Goal: Information Seeking & Learning: Check status

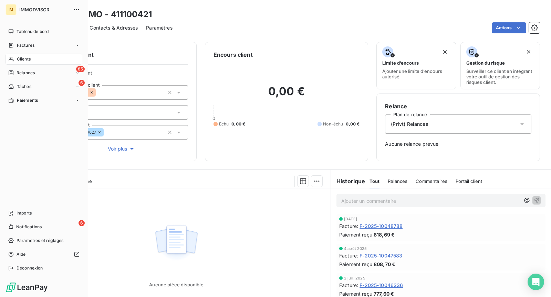
click at [17, 61] on span "Clients" at bounding box center [24, 59] width 14 height 6
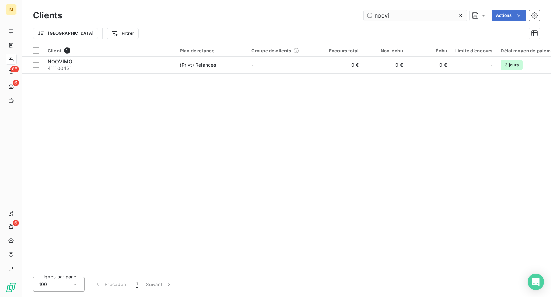
click at [427, 13] on input "noovi" at bounding box center [415, 15] width 103 height 11
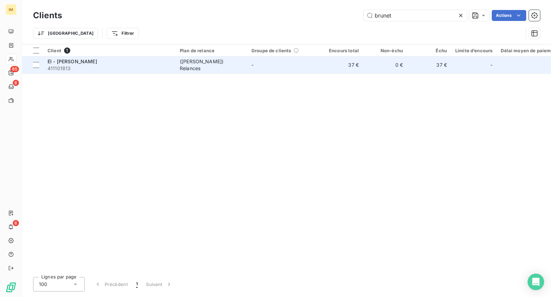
type input "brunet"
click at [150, 67] on span "411101813" at bounding box center [110, 68] width 124 height 7
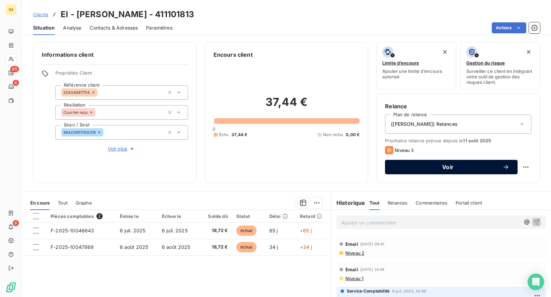
click at [461, 165] on span "Voir" at bounding box center [447, 168] width 109 height 6
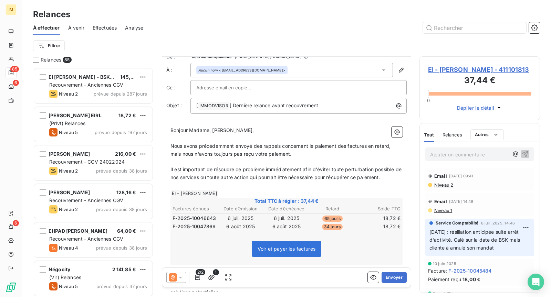
scroll to position [14, 0]
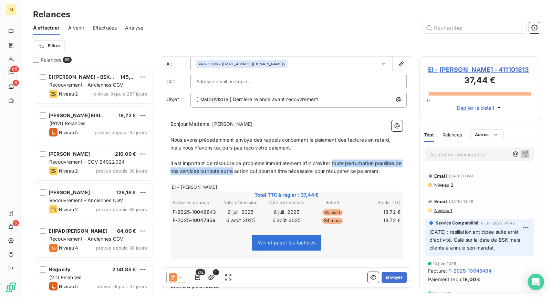
drag, startPoint x: 332, startPoint y: 161, endPoint x: 241, endPoint y: 170, distance: 91.3
click at [241, 170] on span "Il est important de résoudre ce problème immédiatement afin d'éviter toute pert…" at bounding box center [286, 167] width 232 height 14
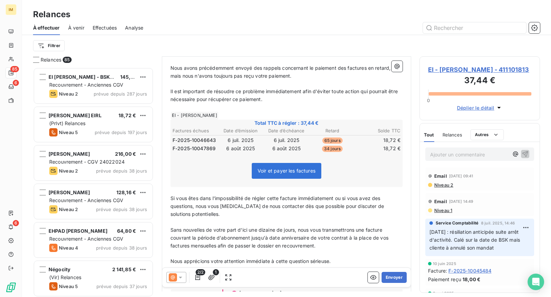
scroll to position [92, 0]
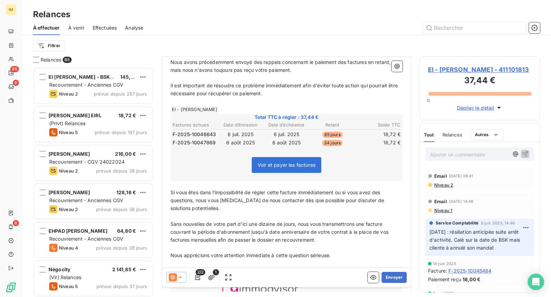
click at [442, 184] on span "Niveau 2" at bounding box center [443, 185] width 20 height 6
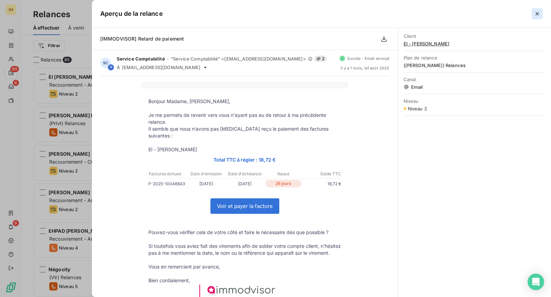
click at [540, 17] on icon "button" at bounding box center [537, 13] width 7 height 7
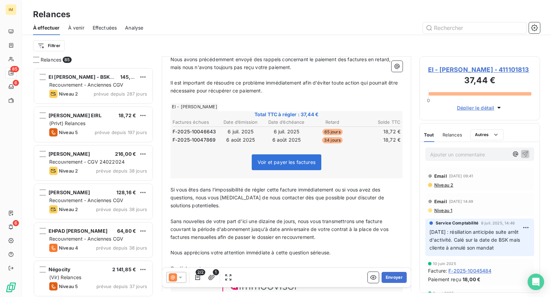
scroll to position [95, 0]
drag, startPoint x: 220, startPoint y: 206, endPoint x: 227, endPoint y: 209, distance: 7.9
click at [220, 206] on p "Si vous êtes dans l'impossibilité de régler cette facture immédiatement ou si v…" at bounding box center [286, 198] width 232 height 24
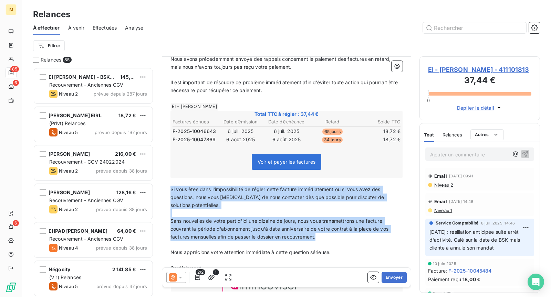
drag, startPoint x: 293, startPoint y: 222, endPoint x: 164, endPoint y: 186, distance: 133.4
click at [164, 186] on div "De : Service Comptabilité - [EMAIL_ADDRESS][DOMAIN_NAME] À : Aucun nom <[EMAIL_…" at bounding box center [286, 164] width 249 height 404
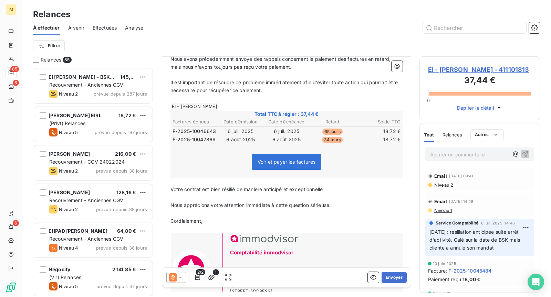
click at [235, 188] on span "Votre contrat est bien résilié de manière anticipé et exceptionnelle" at bounding box center [246, 190] width 152 height 6
click at [334, 189] on p "Votre contrat est bien résilié, de manière anticipé et exceptionnelle" at bounding box center [286, 190] width 232 height 8
drag, startPoint x: 283, startPoint y: 187, endPoint x: 295, endPoint y: 194, distance: 13.1
click at [283, 188] on span "Votre contrat est bien résilié, de manière anticipé et exceptionnelle" at bounding box center [247, 190] width 154 height 6
click at [359, 195] on p "﻿" at bounding box center [286, 198] width 232 height 8
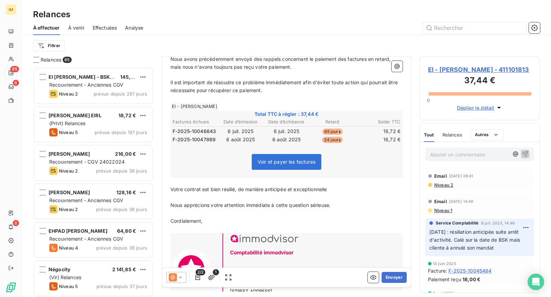
click at [356, 189] on p "Votre contrat est bien résilié, de manière anticipée et exceptionnelle" at bounding box center [286, 190] width 232 height 8
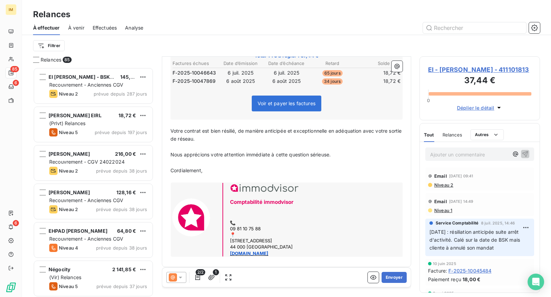
scroll to position [155, 0]
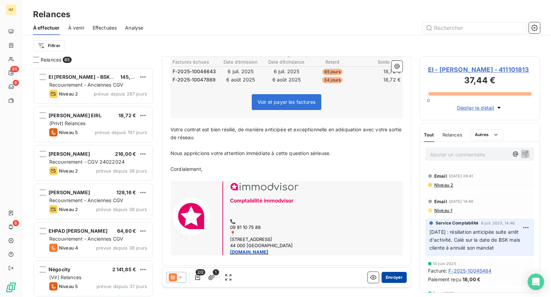
click at [393, 282] on button "Envoyer" at bounding box center [394, 277] width 25 height 11
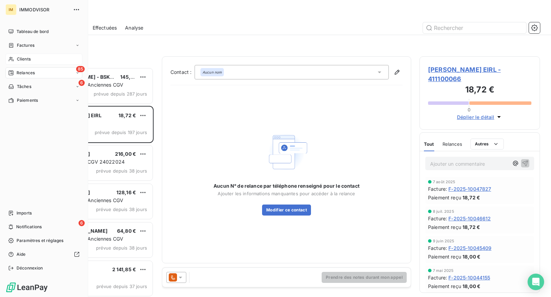
drag, startPoint x: 16, startPoint y: 58, endPoint x: 34, endPoint y: 58, distance: 17.6
click at [16, 58] on div "Clients" at bounding box center [44, 59] width 77 height 11
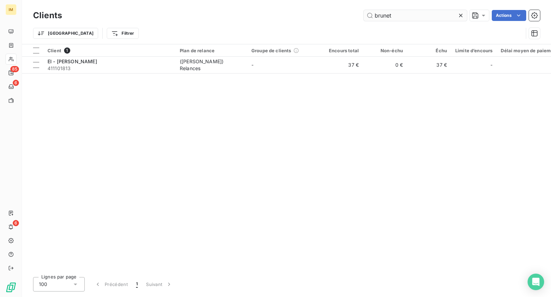
click at [424, 17] on input "brunet" at bounding box center [415, 15] width 103 height 11
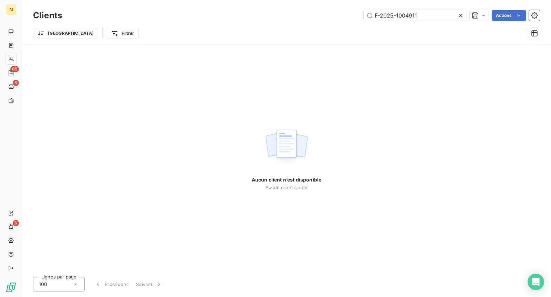
type input "F-2025-1004911"
click at [12, 55] on div at bounding box center [11, 59] width 11 height 11
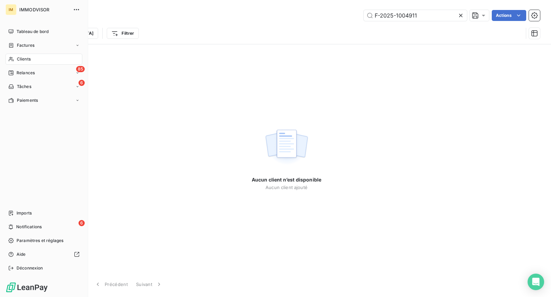
click at [14, 59] on div "Clients" at bounding box center [44, 59] width 77 height 11
click at [28, 38] on nav "Tableau de bord Factures Clients 85 Relances 6 Tâches Paiements" at bounding box center [44, 66] width 77 height 80
click at [28, 43] on span "Factures" at bounding box center [26, 45] width 18 height 6
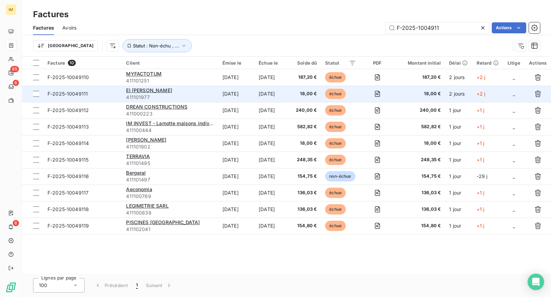
type input "F-2025-1004911"
click at [157, 93] on div "EI [PERSON_NAME] 411101977" at bounding box center [170, 94] width 88 height 14
